Goal: Task Accomplishment & Management: Complete application form

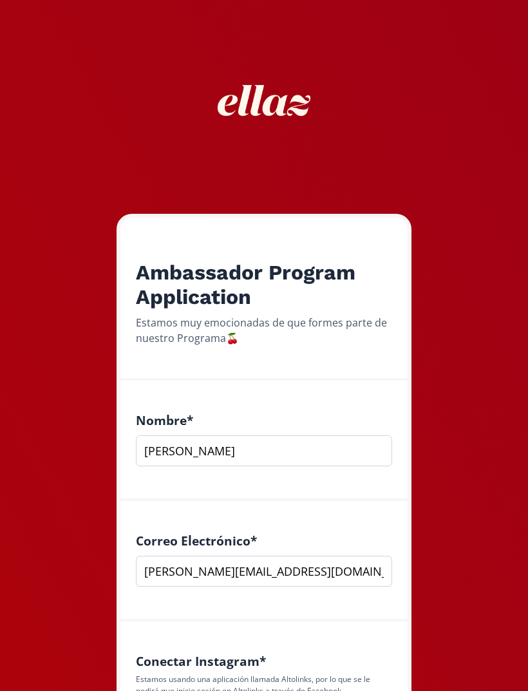
scroll to position [1615, 0]
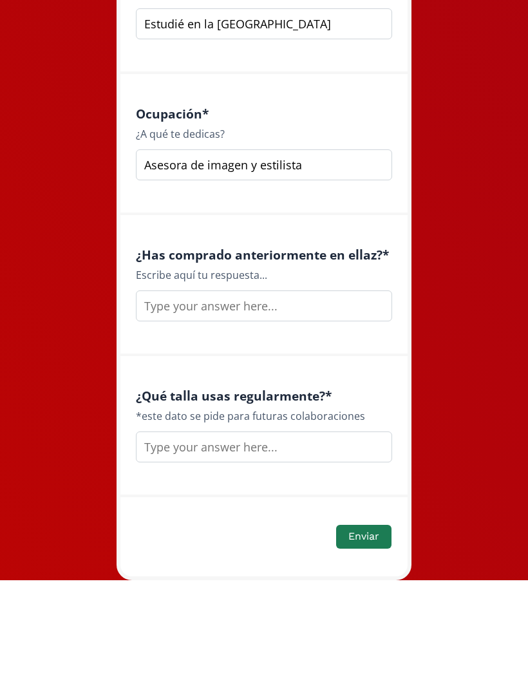
type input "Asesora de imagen y estilista"
click at [344, 401] on input "text" at bounding box center [264, 416] width 256 height 31
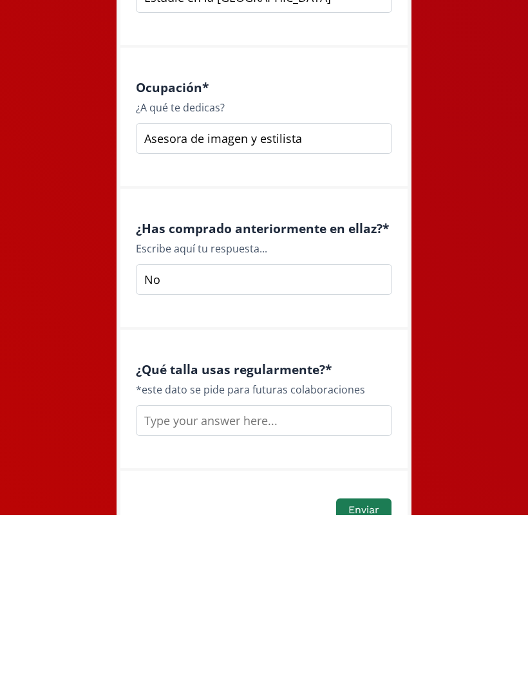
scroll to position [1659, 0]
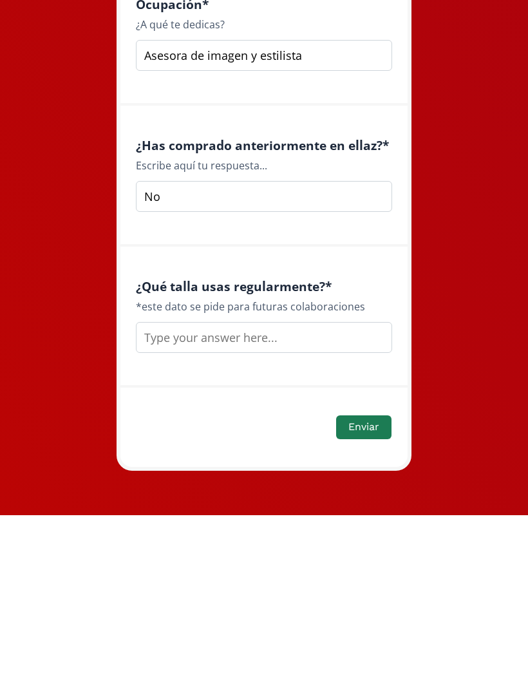
type input "No"
click at [309, 498] on input "text" at bounding box center [264, 513] width 256 height 31
type input "S en top"
click at [375, 592] on button "Enviar" at bounding box center [363, 604] width 55 height 24
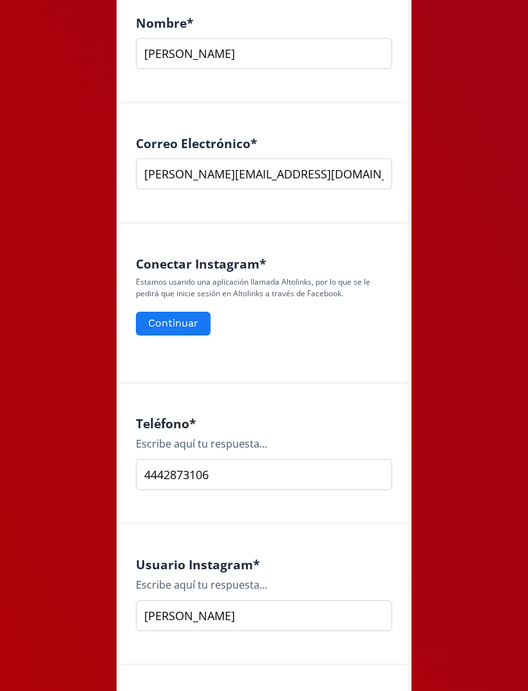
scroll to position [397, 0]
click at [180, 315] on button "Continuar" at bounding box center [173, 325] width 75 height 24
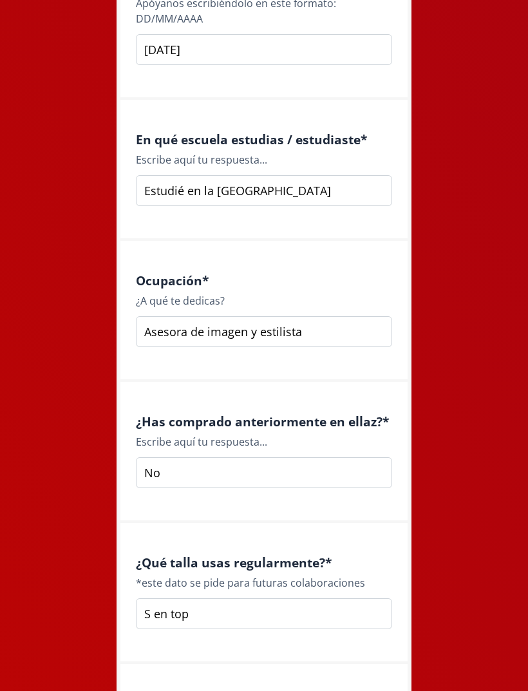
scroll to position [1661, 0]
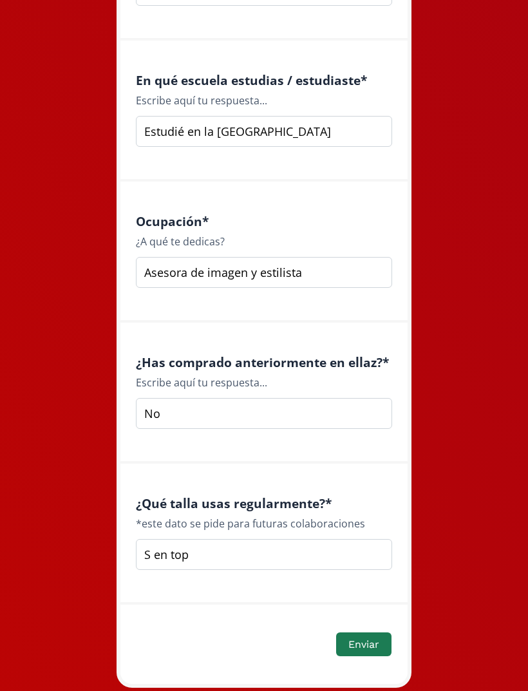
click at [293, 552] on input "S en top" at bounding box center [264, 554] width 256 height 31
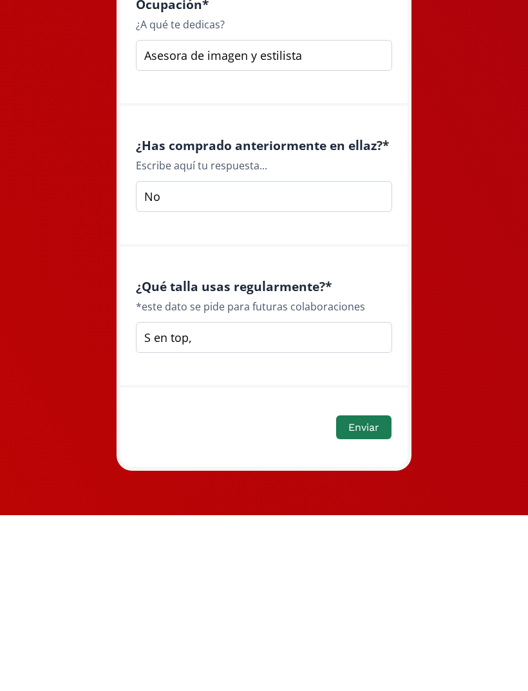
click at [244, 498] on input "S en top," at bounding box center [264, 513] width 256 height 31
type input "S"
type input "Talla s"
click at [367, 592] on button "Enviar" at bounding box center [363, 604] width 55 height 24
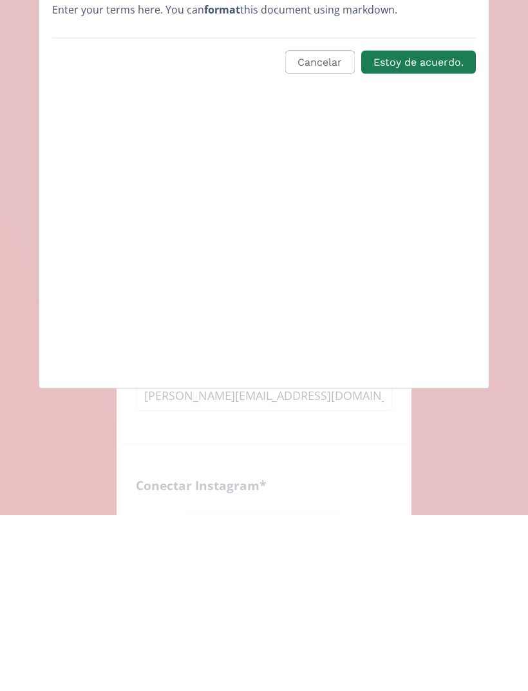
scroll to position [0, 0]
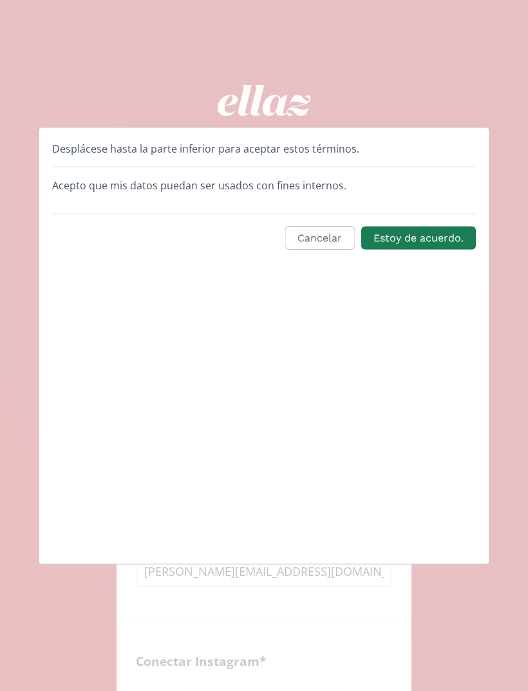
click at [434, 239] on button "Estoy de acuerdo." at bounding box center [419, 238] width 115 height 24
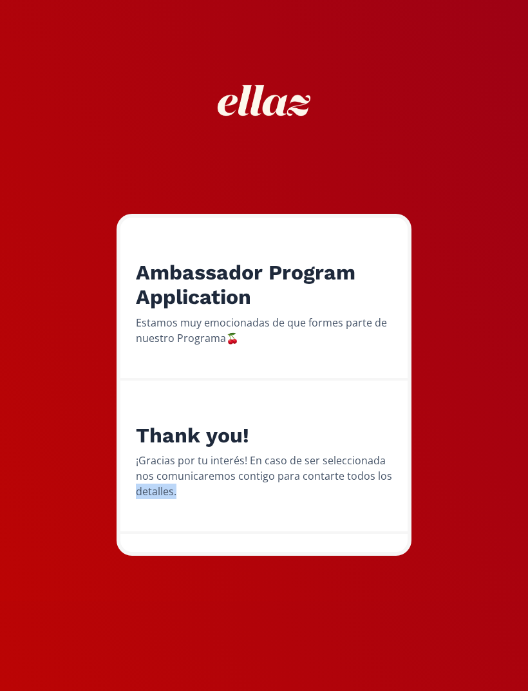
click at [48, 387] on div "Ambassador Program Application Estamos muy emocionadas de que formes parte de n…" at bounding box center [264, 300] width 548 height 601
